Goal: Transaction & Acquisition: Purchase product/service

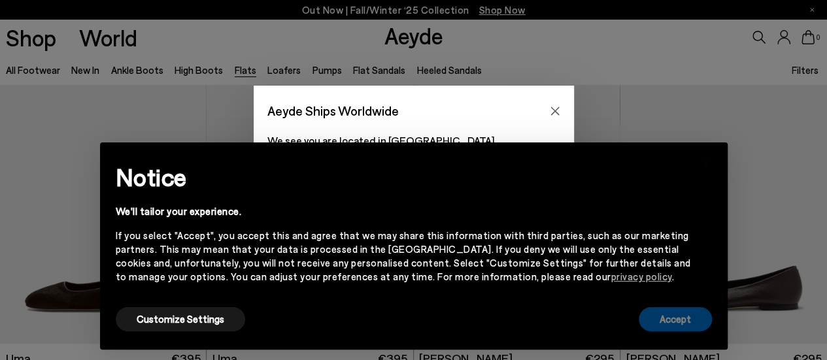
click at [684, 318] on button "Accept" at bounding box center [675, 319] width 73 height 24
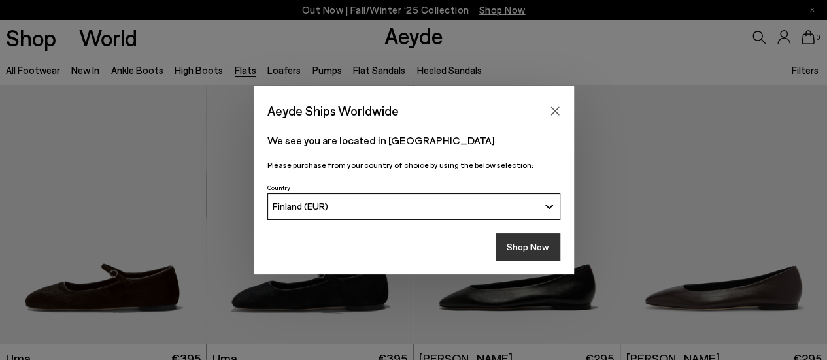
click at [524, 245] on button "Shop Now" at bounding box center [528, 246] width 65 height 27
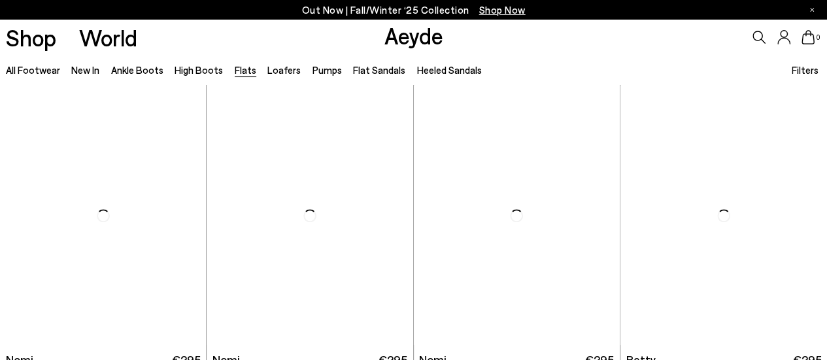
scroll to position [582, 0]
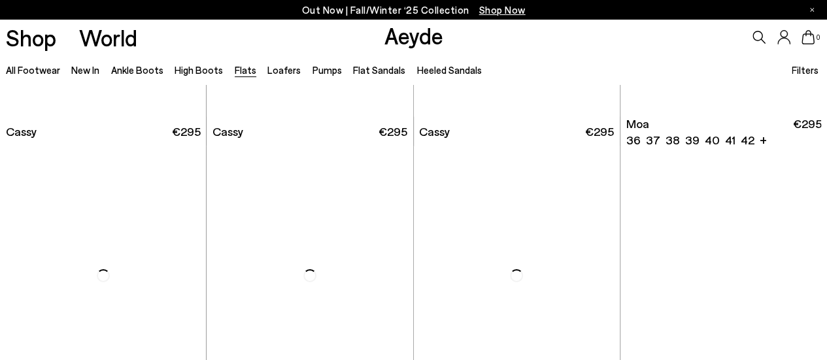
scroll to position [1777, 0]
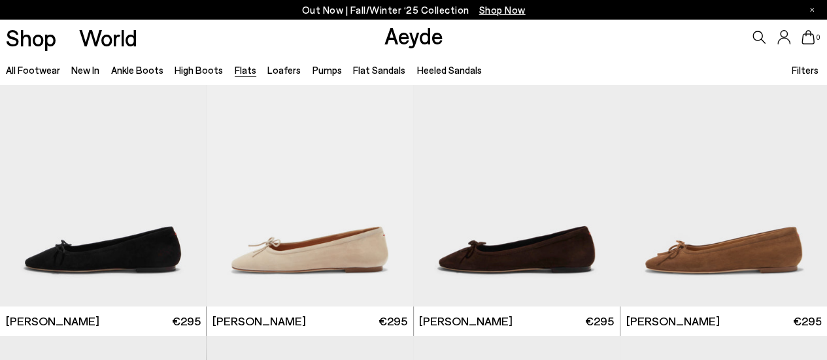
scroll to position [2636, 0]
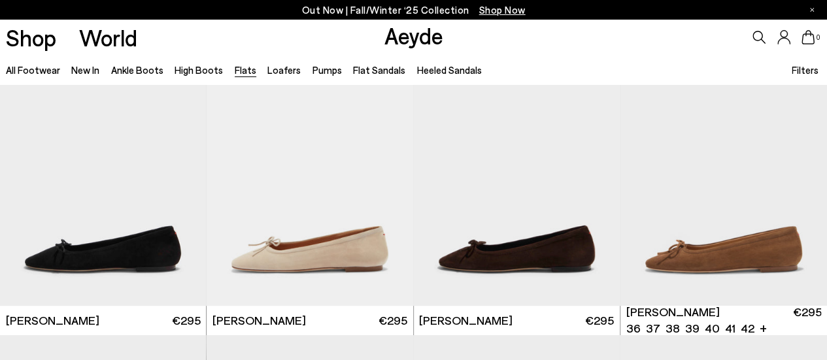
click at [646, 231] on img "1 / 6" at bounding box center [724, 176] width 207 height 260
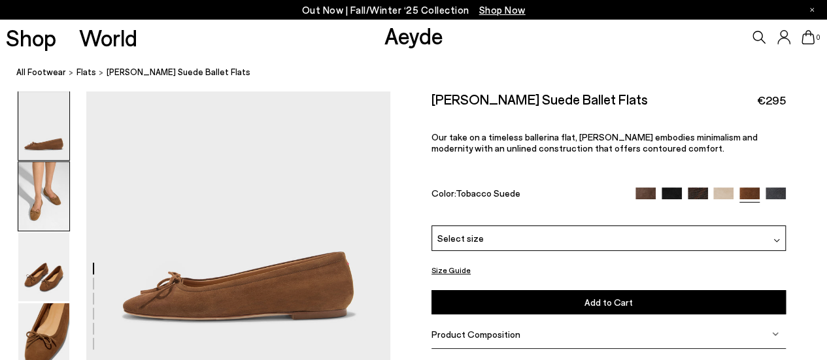
click at [50, 196] on img at bounding box center [43, 196] width 51 height 69
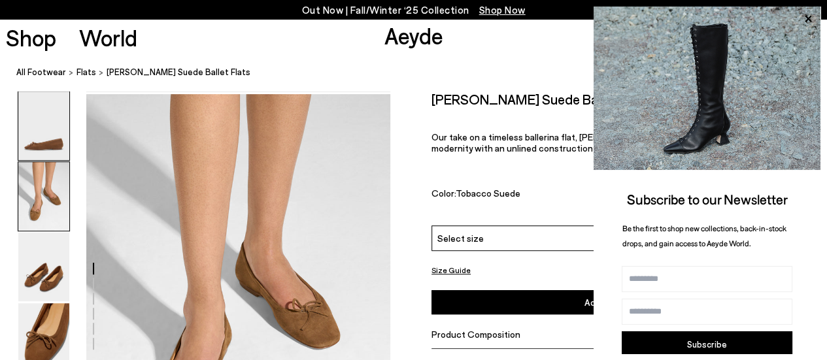
scroll to position [273, 0]
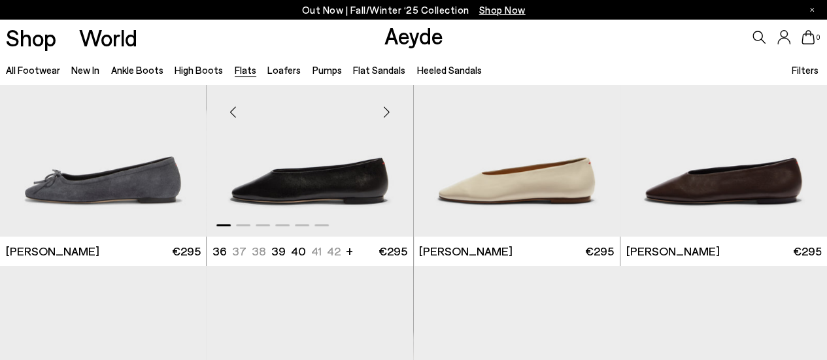
scroll to position [2994, 0]
click at [301, 171] on img "1 / 6" at bounding box center [310, 108] width 207 height 260
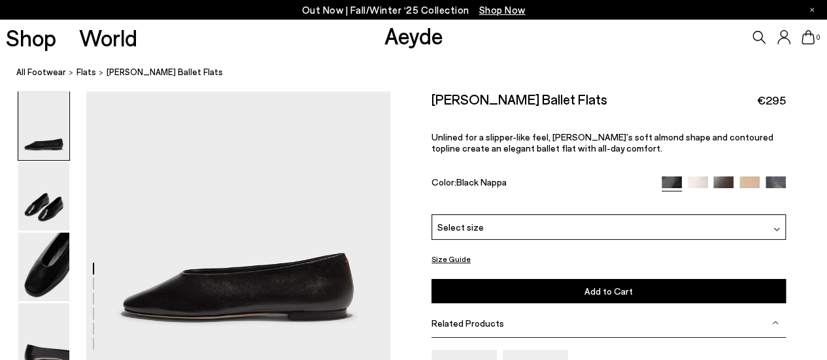
click at [487, 228] on div "Select size" at bounding box center [609, 227] width 354 height 26
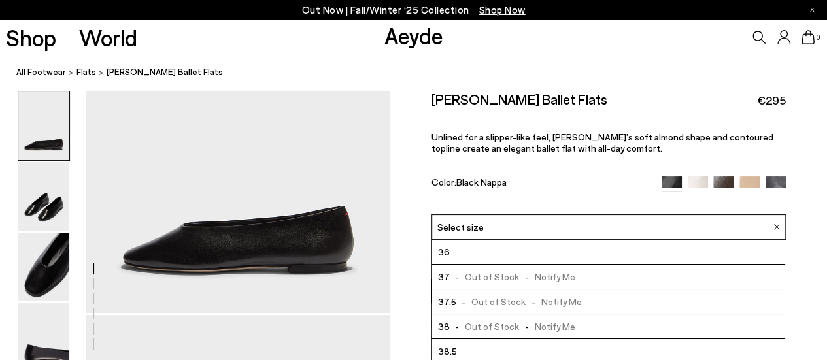
scroll to position [72, 0]
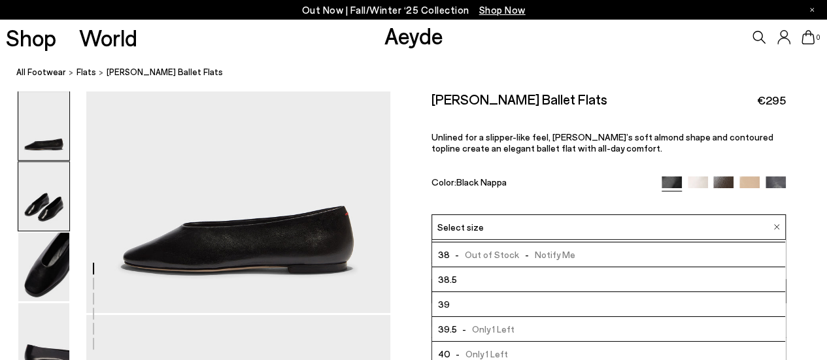
click at [46, 205] on img at bounding box center [43, 196] width 51 height 69
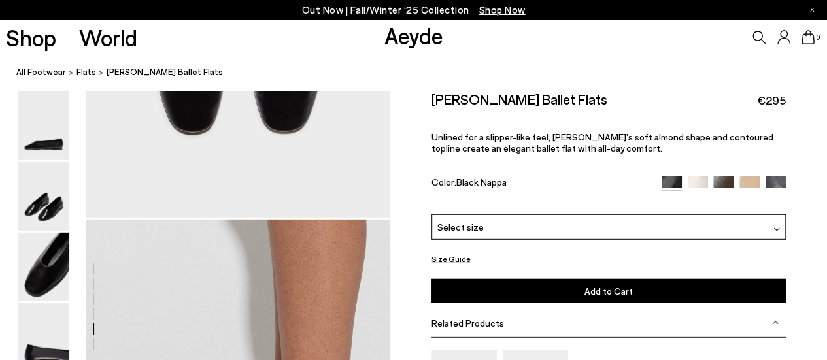
scroll to position [1772, 0]
click at [489, 226] on div "Select size" at bounding box center [609, 227] width 354 height 26
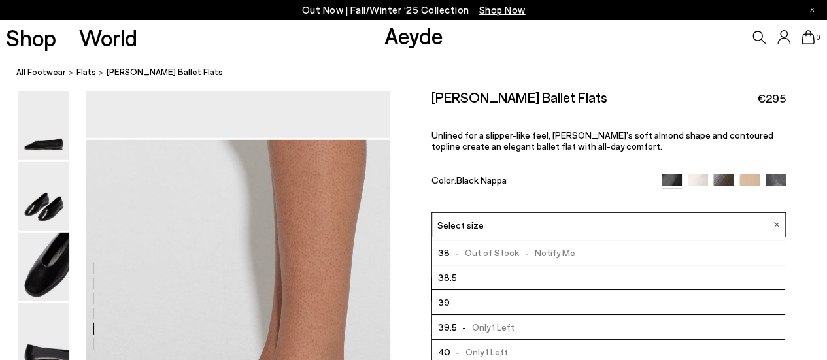
scroll to position [1852, 0]
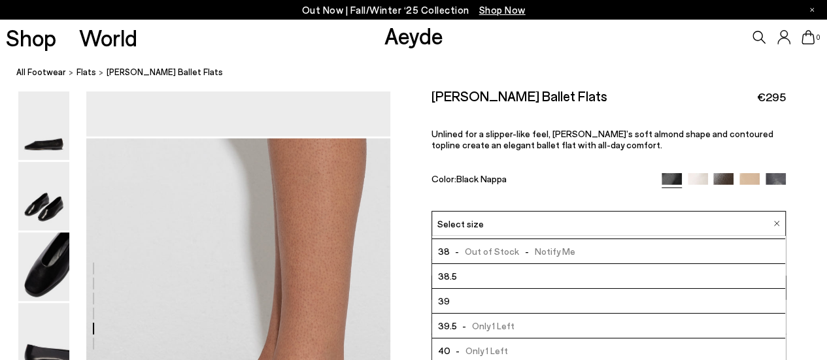
click at [458, 303] on li "39" at bounding box center [608, 301] width 353 height 25
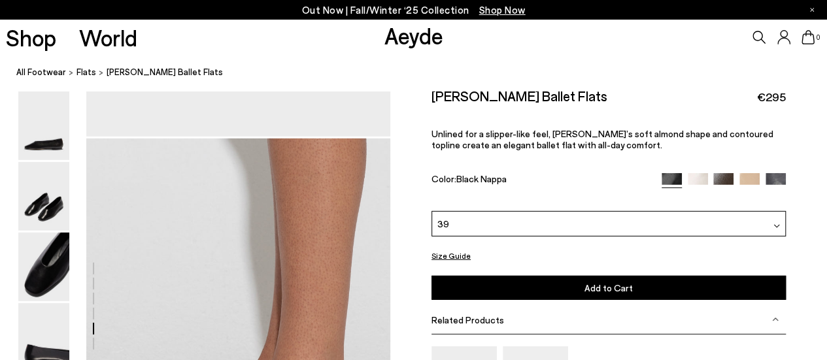
click at [509, 290] on button "Add to Cart Select a Size First" at bounding box center [609, 288] width 354 height 24
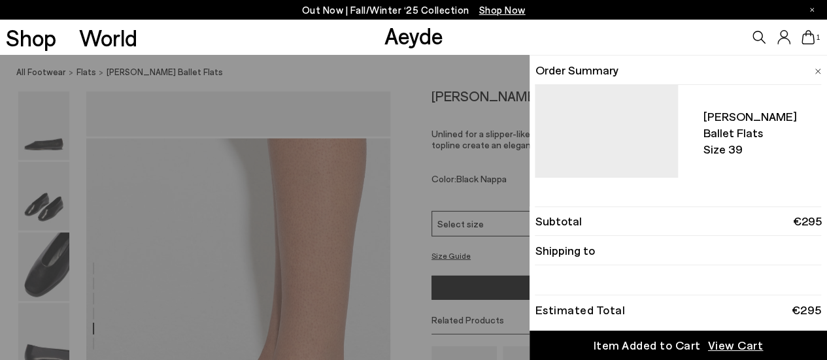
click at [477, 247] on div "Quick Add Color Size View Details Order Summary Kirsten ballet flats Size 39 - …" at bounding box center [413, 207] width 827 height 305
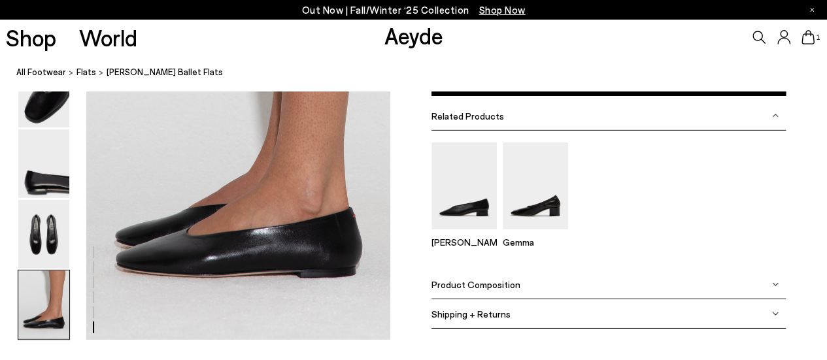
scroll to position [2075, 0]
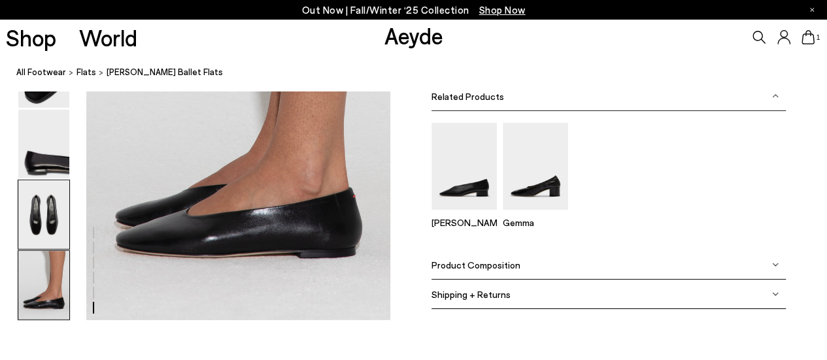
click at [47, 212] on img at bounding box center [43, 214] width 51 height 69
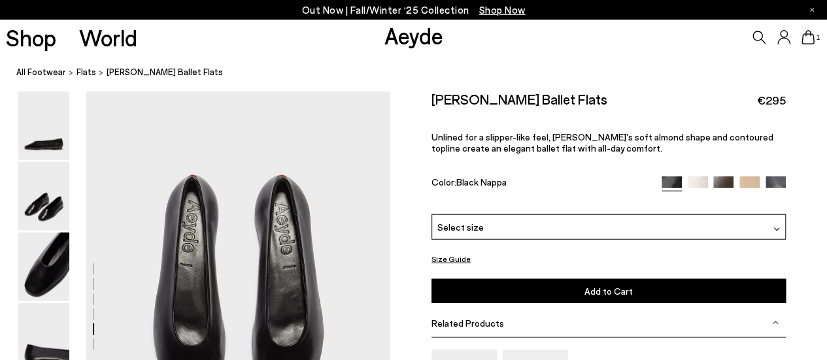
scroll to position [1493, 0]
click at [476, 227] on span "Select size" at bounding box center [460, 227] width 46 height 14
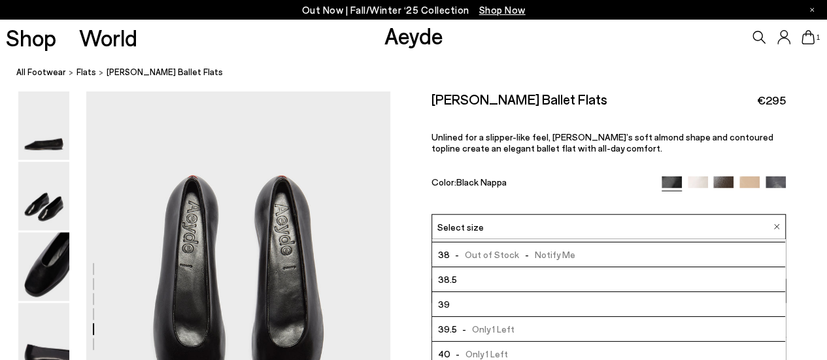
click at [480, 326] on span "- Only 1 Left" at bounding box center [486, 329] width 58 height 16
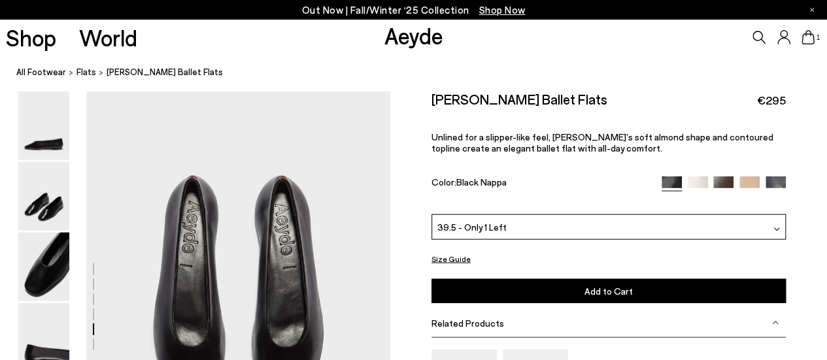
click at [497, 283] on button "Add to Cart Select a Size First" at bounding box center [609, 291] width 354 height 24
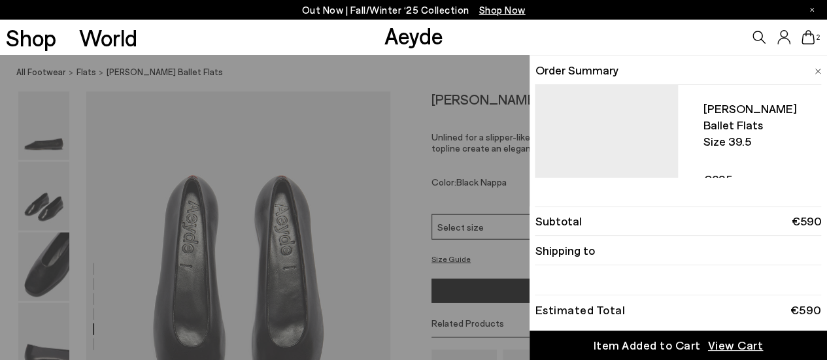
click at [473, 78] on div "Quick Add Color Size View Details Order Summary Kirsten ballet flats Size 39.5 …" at bounding box center [413, 207] width 827 height 305
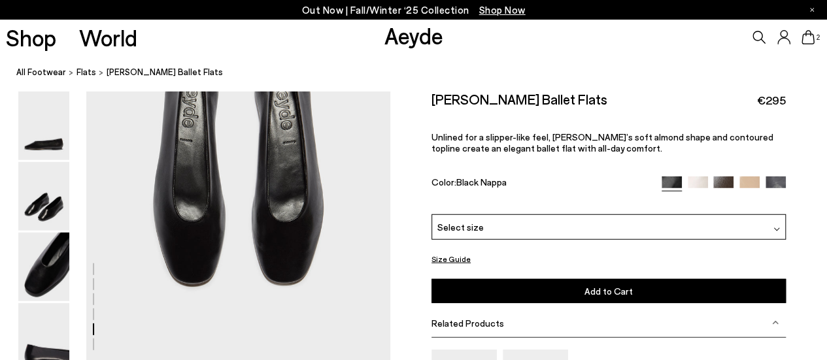
scroll to position [1620, 0]
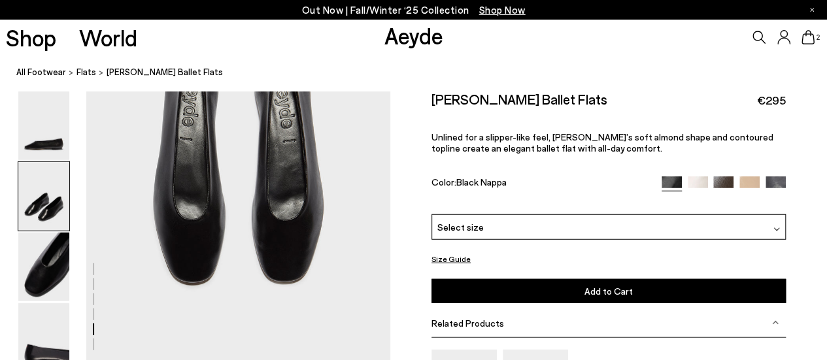
click at [65, 201] on img at bounding box center [43, 196] width 51 height 69
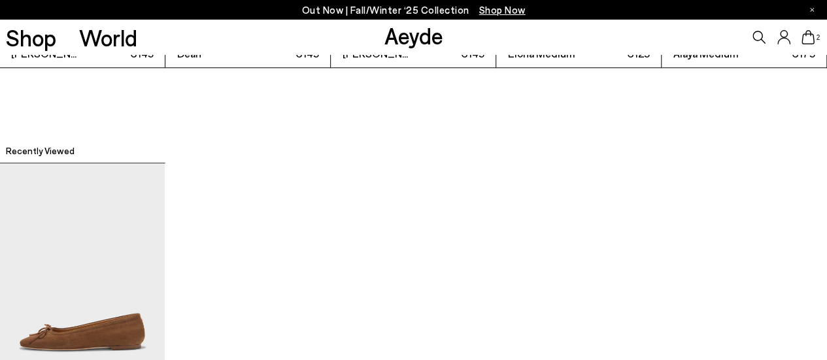
scroll to position [3438, 0]
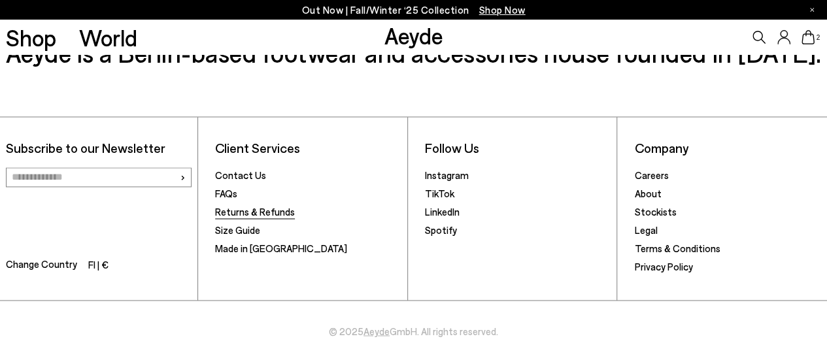
click at [277, 208] on link "Returns & Refunds" at bounding box center [255, 212] width 80 height 12
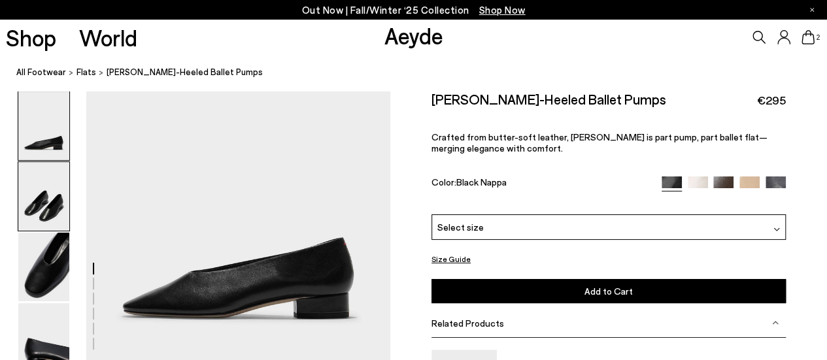
click at [56, 202] on img at bounding box center [43, 196] width 51 height 69
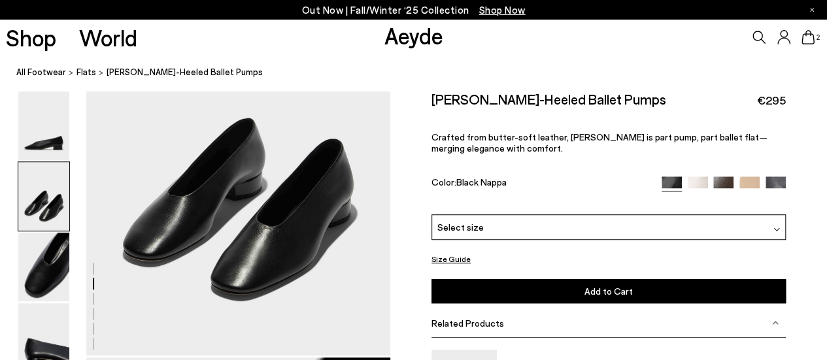
scroll to position [413, 0]
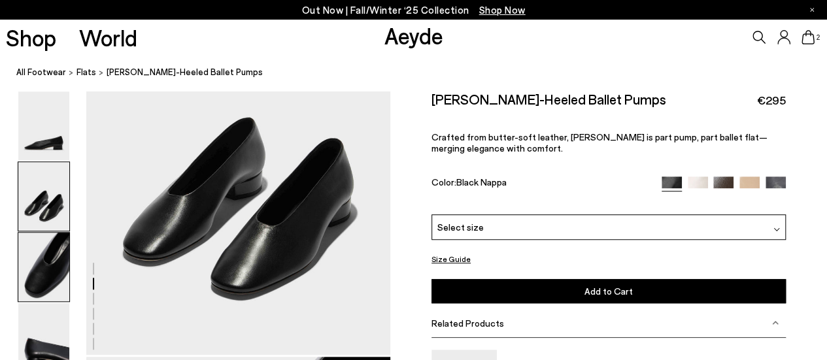
click at [52, 267] on img at bounding box center [43, 267] width 51 height 69
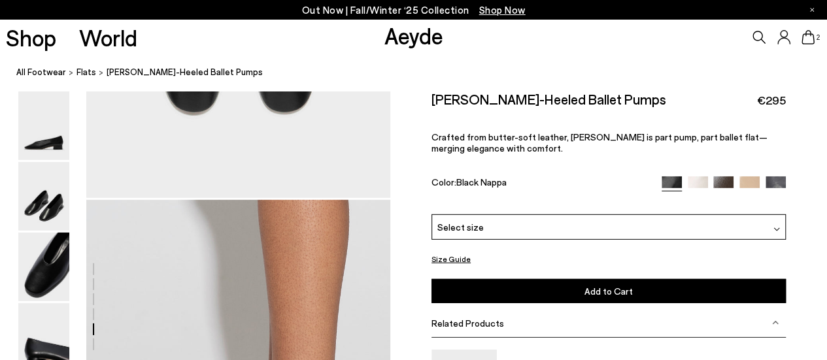
scroll to position [1582, 0]
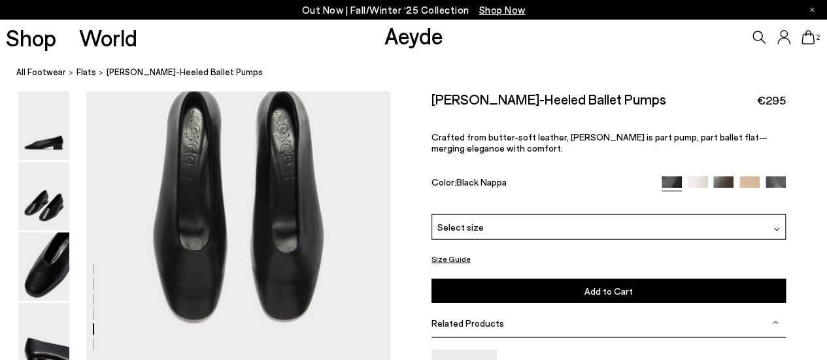
click at [549, 230] on div "Select size" at bounding box center [609, 227] width 354 height 26
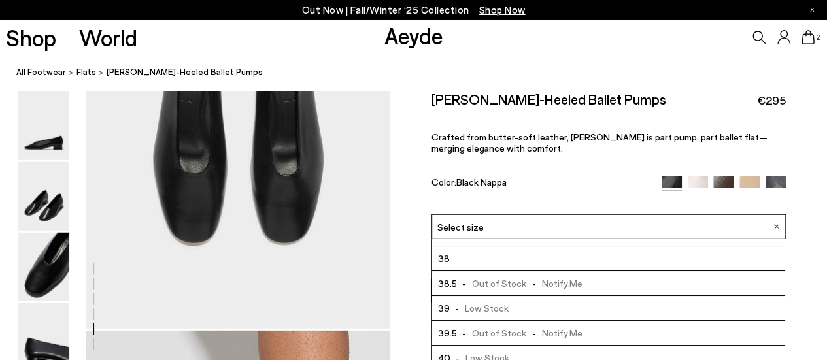
scroll to position [72, 0]
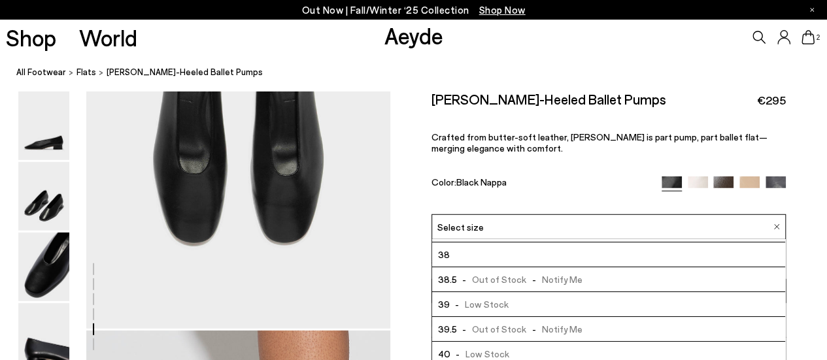
click at [485, 303] on span "- Low Stock" at bounding box center [479, 304] width 59 height 16
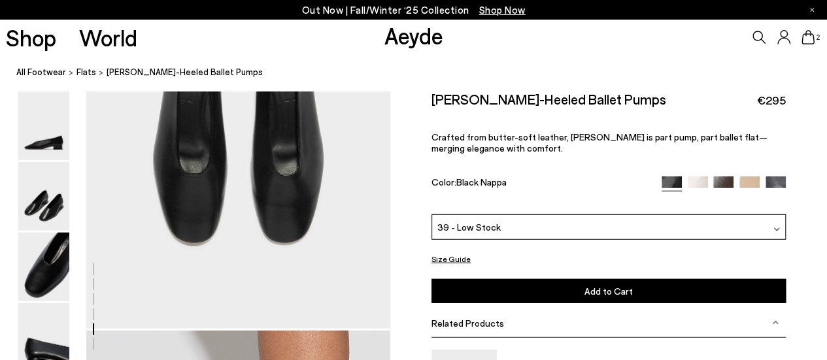
click at [505, 290] on button "Add to Cart Select a Size First" at bounding box center [609, 291] width 354 height 24
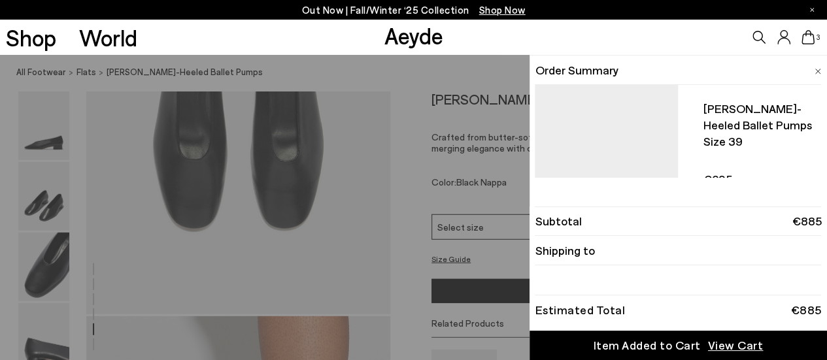
scroll to position [1673, 0]
click at [268, 179] on div "Quick Add Color Size View Details Order Summary Delia low-heeled ballet pumps S…" at bounding box center [413, 207] width 827 height 305
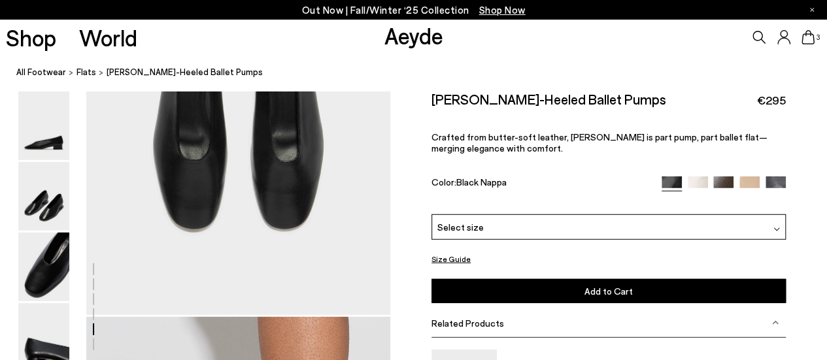
click at [775, 182] on img at bounding box center [776, 187] width 20 height 20
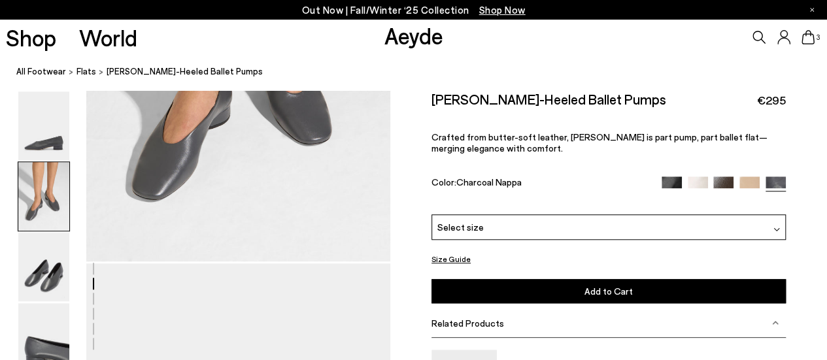
scroll to position [372, 0]
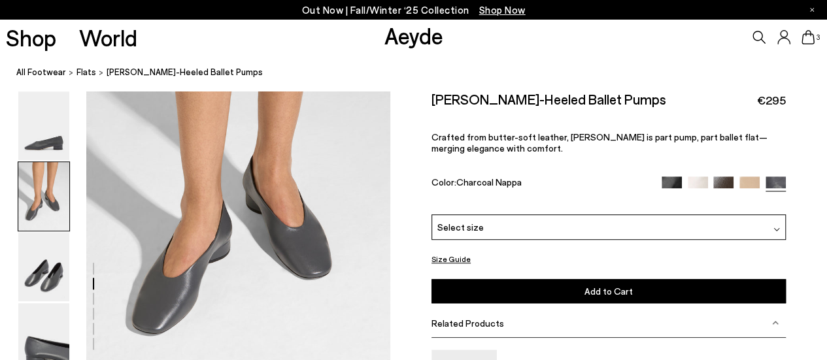
click at [757, 39] on icon at bounding box center [759, 37] width 13 height 13
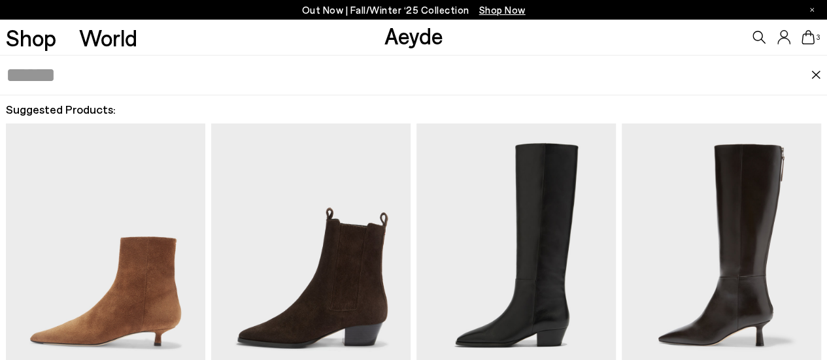
click at [638, 77] on input "text" at bounding box center [409, 75] width 806 height 39
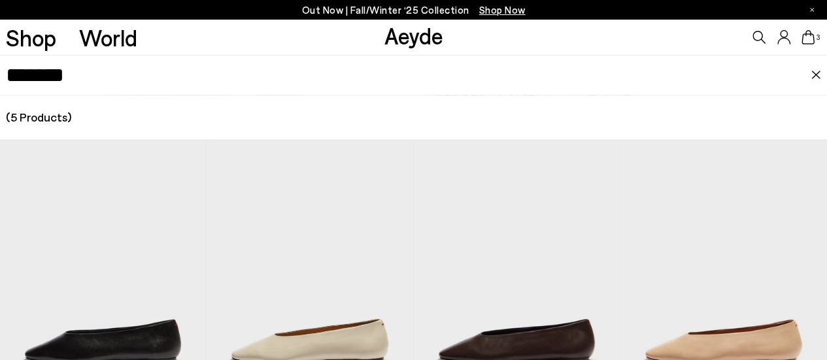
type input "*******"
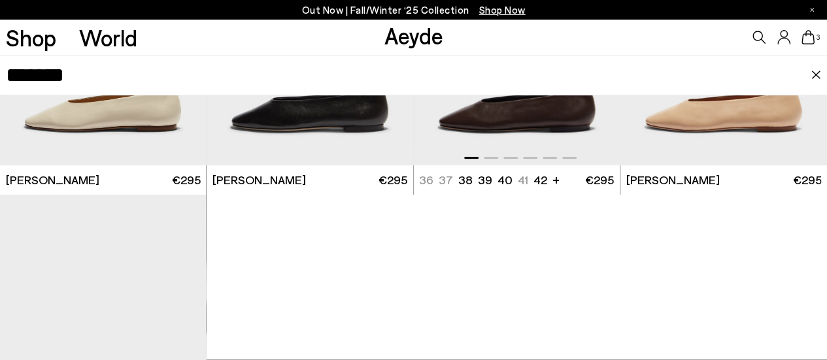
scroll to position [167, 0]
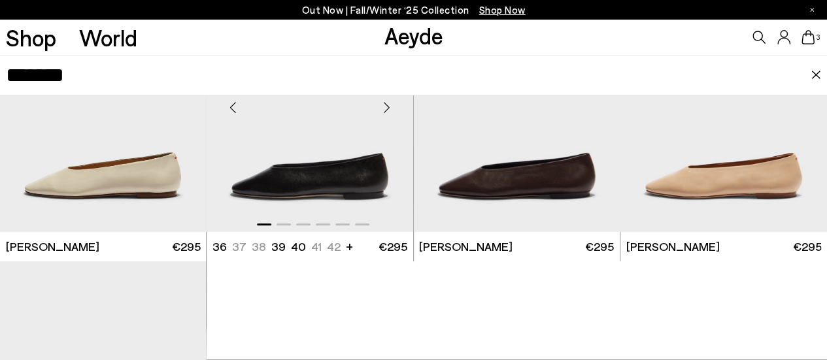
click at [336, 193] on img "1 / 6" at bounding box center [310, 103] width 207 height 260
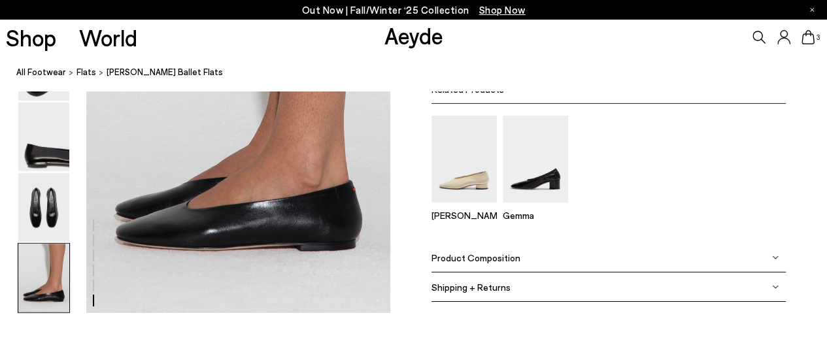
scroll to position [2019, 0]
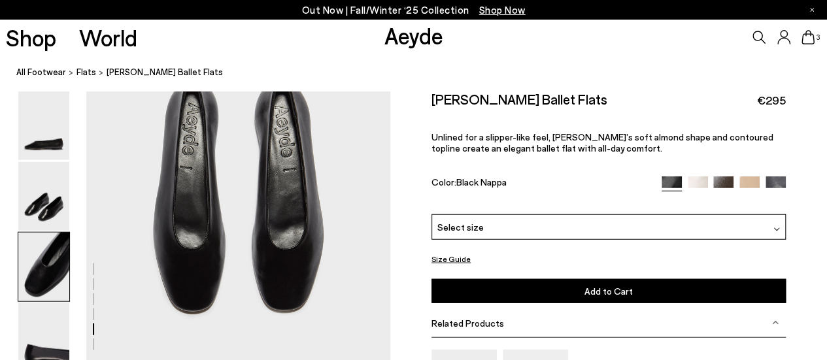
scroll to position [1511, 0]
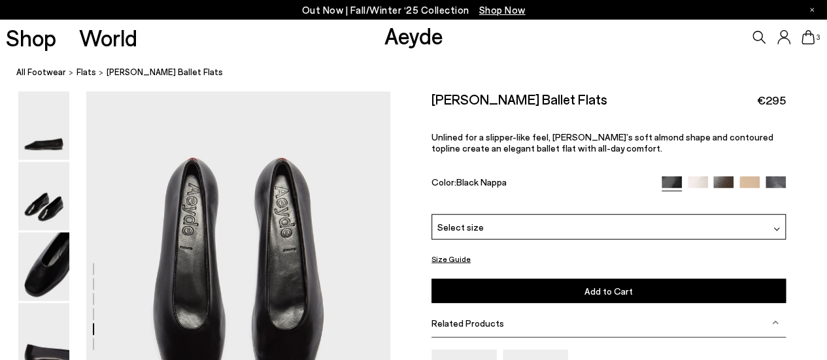
click at [694, 177] on img at bounding box center [698, 187] width 20 height 20
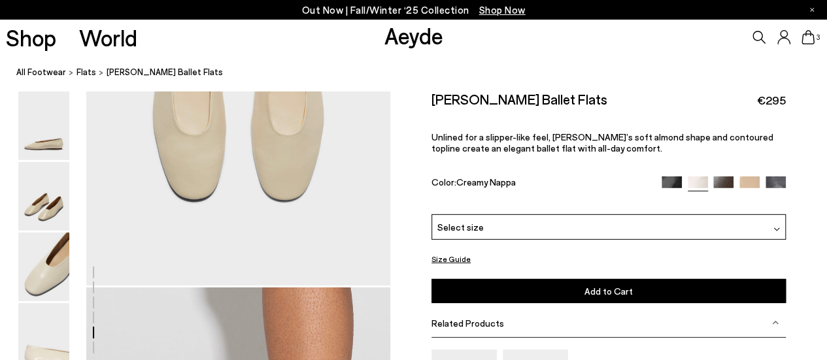
scroll to position [1838, 0]
click at [726, 179] on img at bounding box center [723, 187] width 20 height 20
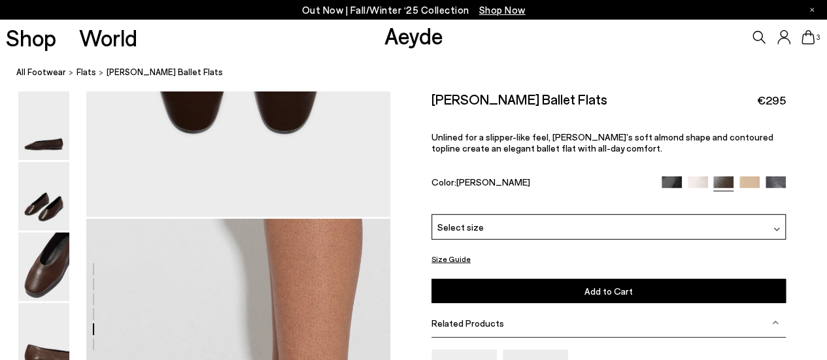
scroll to position [1771, 0]
click at [752, 179] on img at bounding box center [750, 187] width 20 height 20
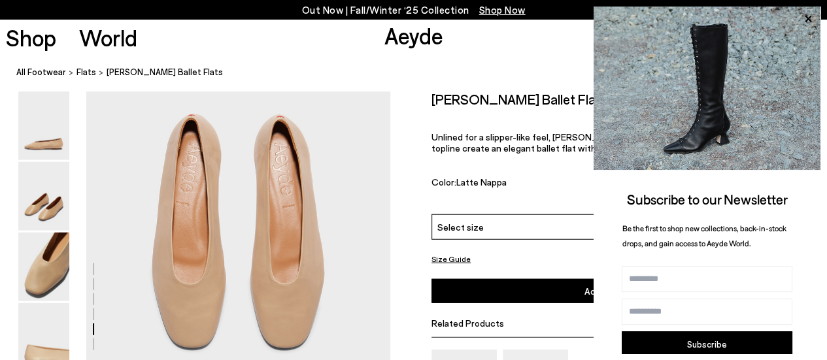
scroll to position [1557, 0]
click at [813, 16] on icon at bounding box center [808, 18] width 17 height 17
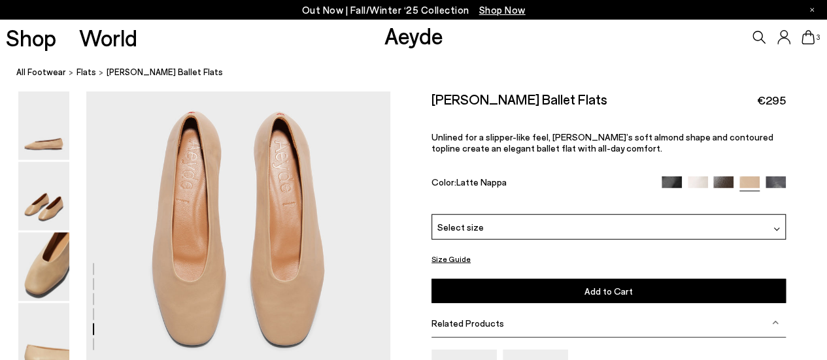
click at [775, 179] on img at bounding box center [776, 187] width 20 height 20
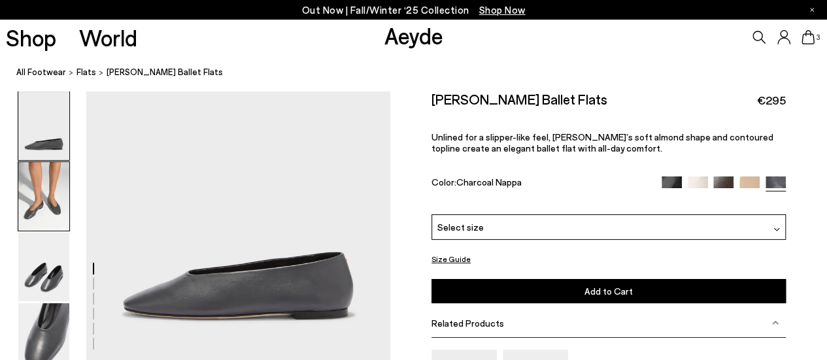
click at [52, 199] on img at bounding box center [43, 196] width 51 height 69
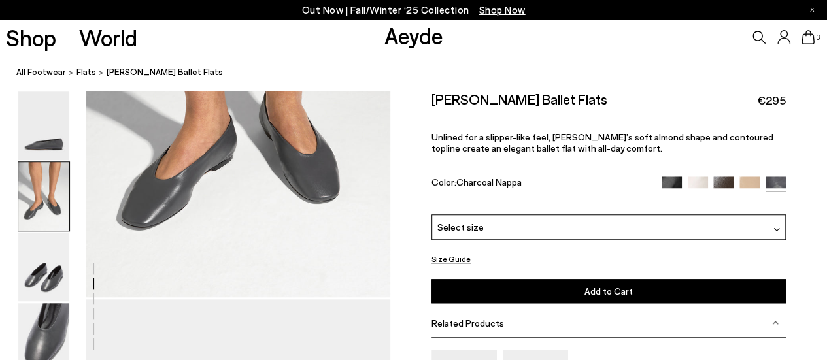
scroll to position [393, 0]
